Goal: Navigation & Orientation: Find specific page/section

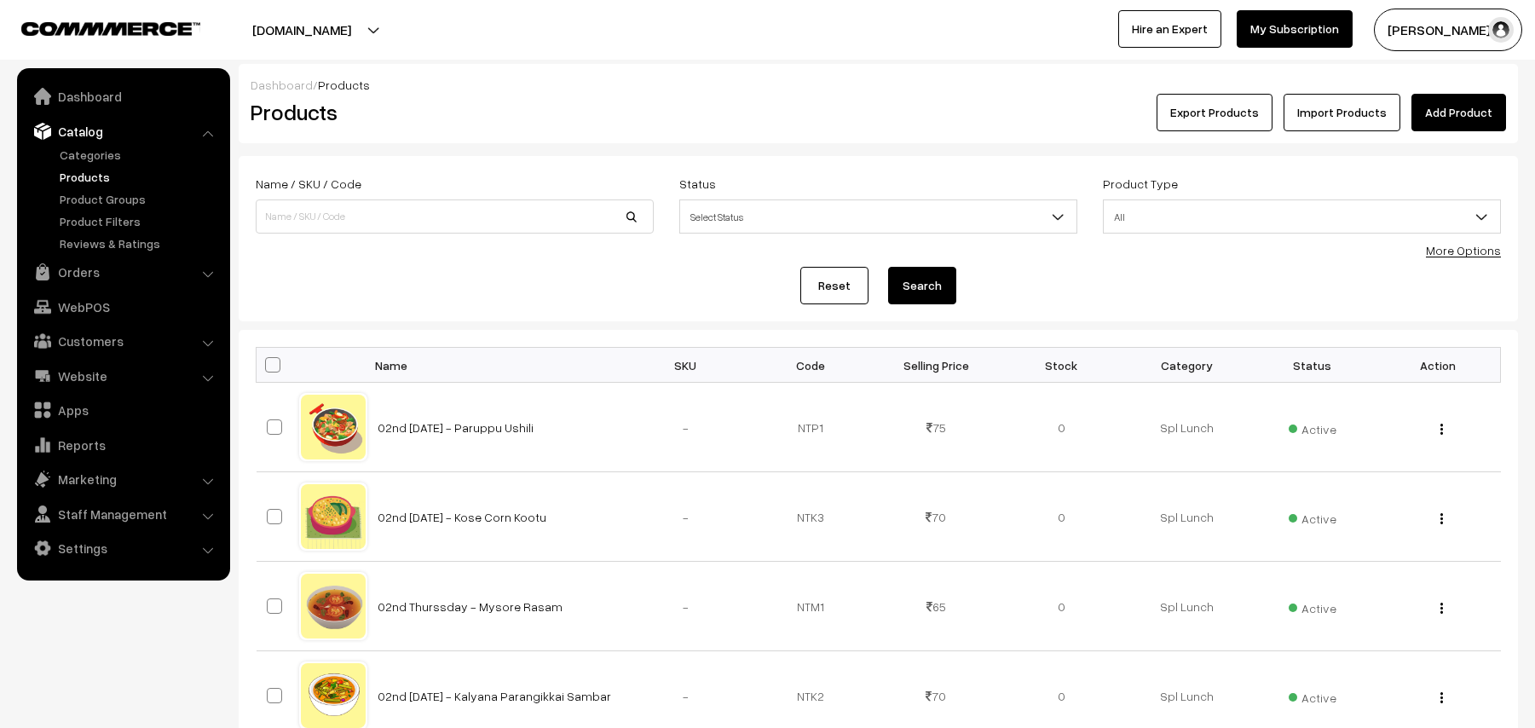
click at [101, 172] on link "Products" at bounding box center [139, 177] width 169 height 18
click at [75, 182] on link "Products" at bounding box center [139, 177] width 169 height 18
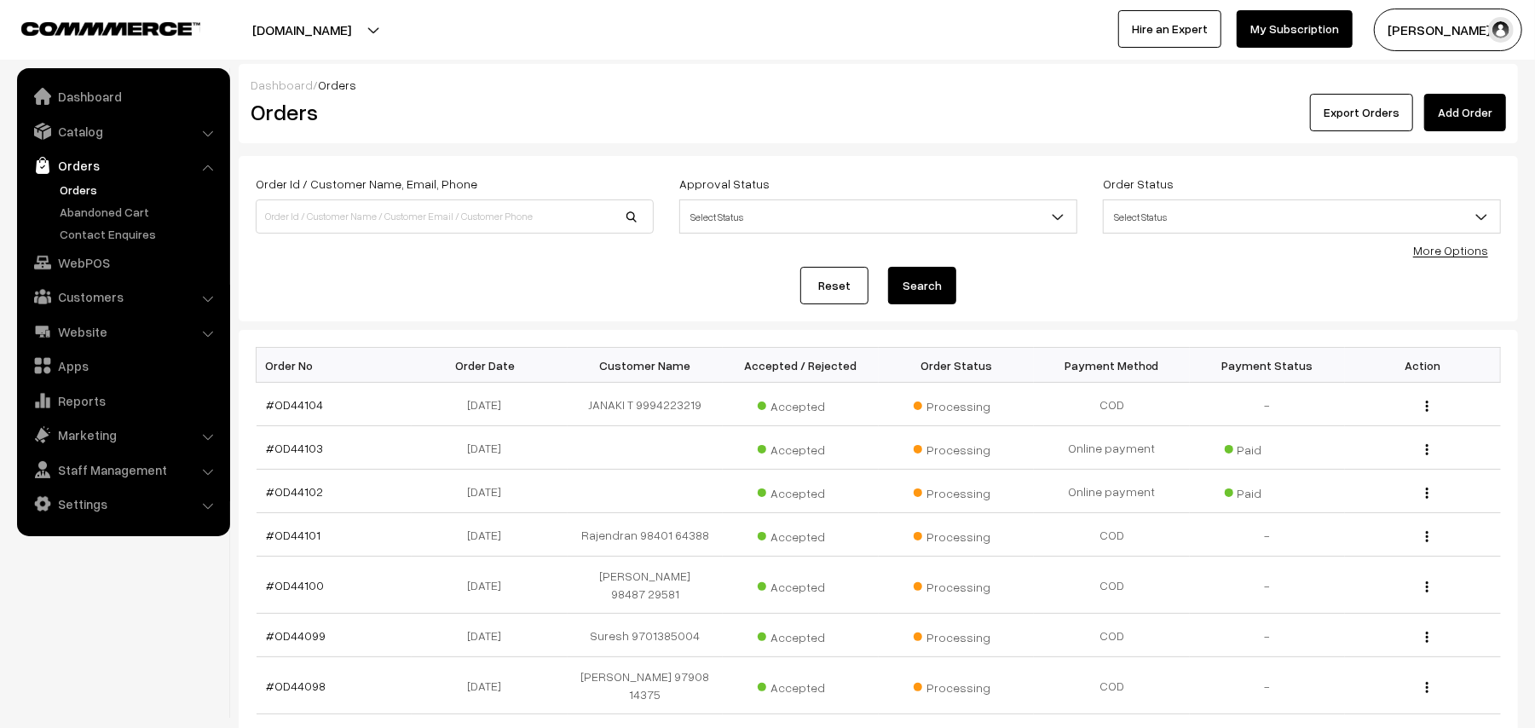
click at [75, 192] on link "Orders" at bounding box center [139, 190] width 169 height 18
click at [72, 191] on link "Orders" at bounding box center [139, 190] width 169 height 18
